Goal: Information Seeking & Learning: Learn about a topic

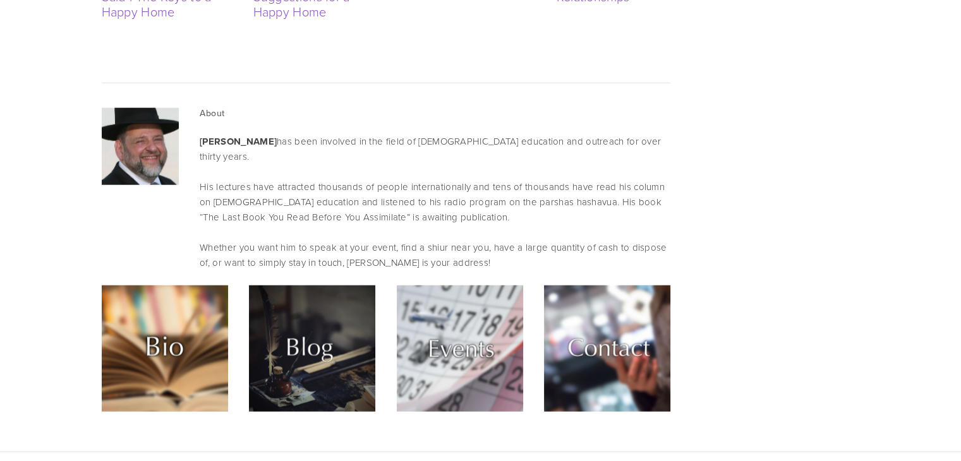
scroll to position [2995, 0]
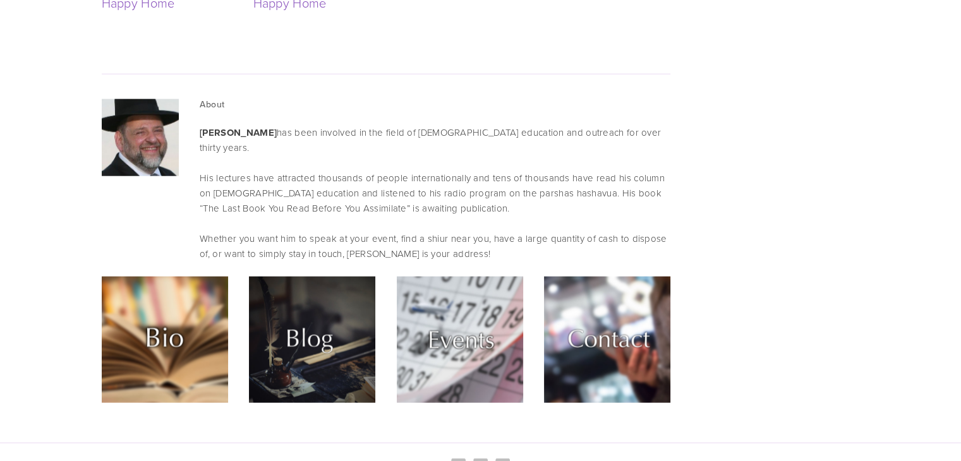
click at [160, 277] on img at bounding box center [165, 340] width 126 height 126
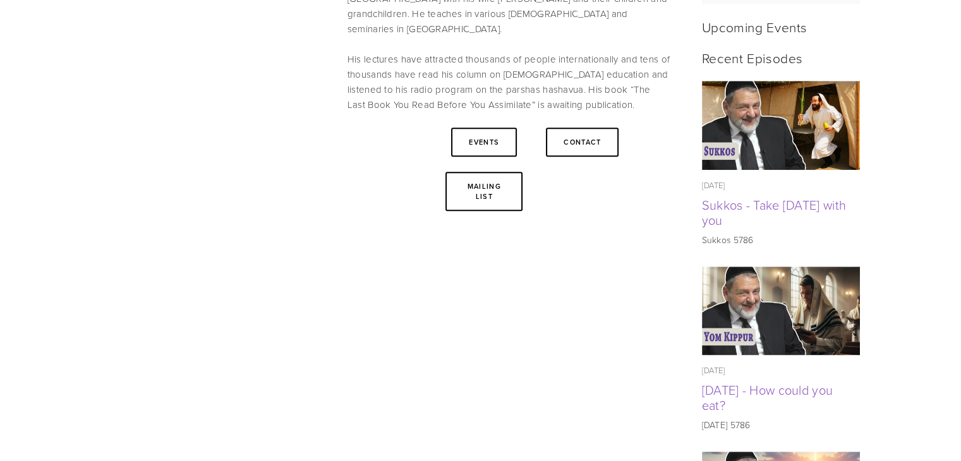
scroll to position [553, 0]
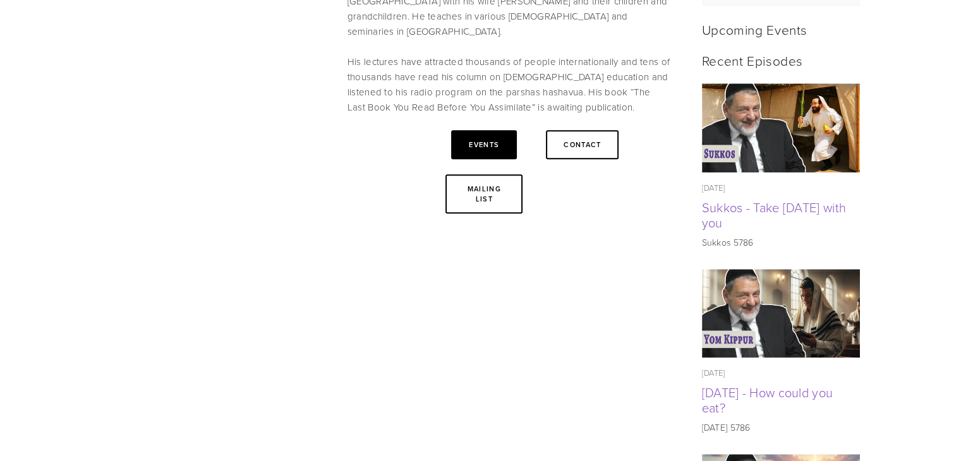
click at [479, 130] on link "Events" at bounding box center [484, 144] width 66 height 29
